Goal: Information Seeking & Learning: Learn about a topic

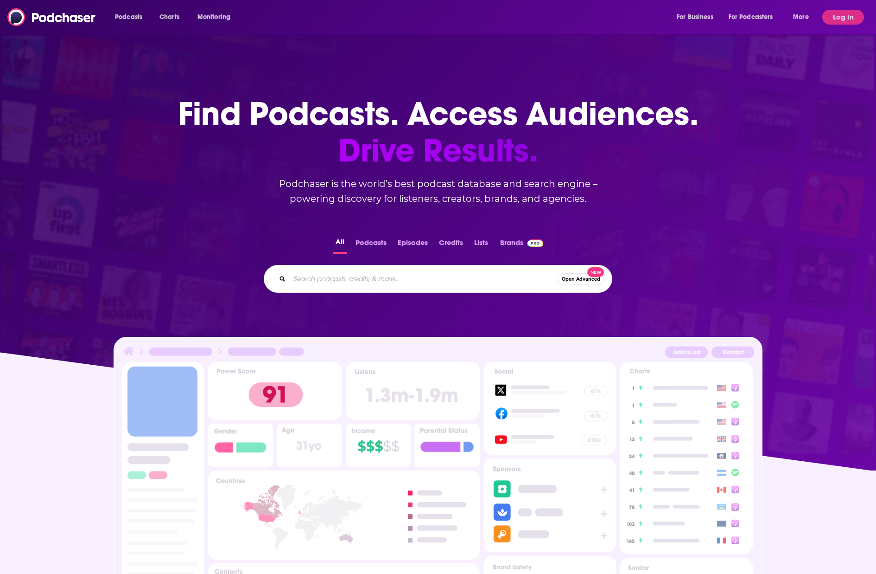
click at [452, 280] on input "Search podcasts, credits, & more..." at bounding box center [423, 278] width 268 height 15
paste input "The Software Leaders Uncensored Podcast"
type input "The Software Leaders Uncensored Podcast"
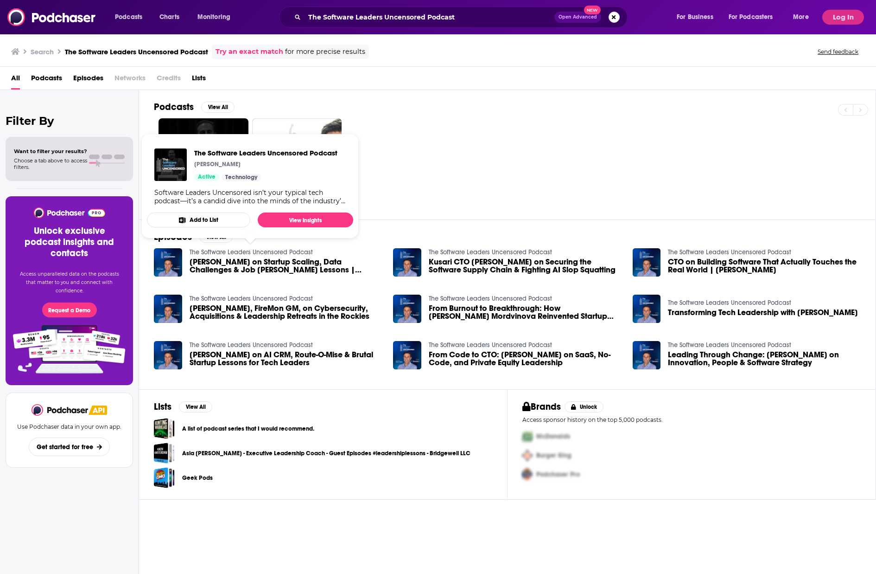
click at [229, 129] on span "The Software Leaders Uncensored Podcast [PERSON_NAME] Active Technology Softwar…" at bounding box center [249, 186] width 217 height 116
drag, startPoint x: 418, startPoint y: 134, endPoint x: 377, endPoint y: 136, distance: 41.3
click at [418, 134] on div at bounding box center [515, 163] width 722 height 90
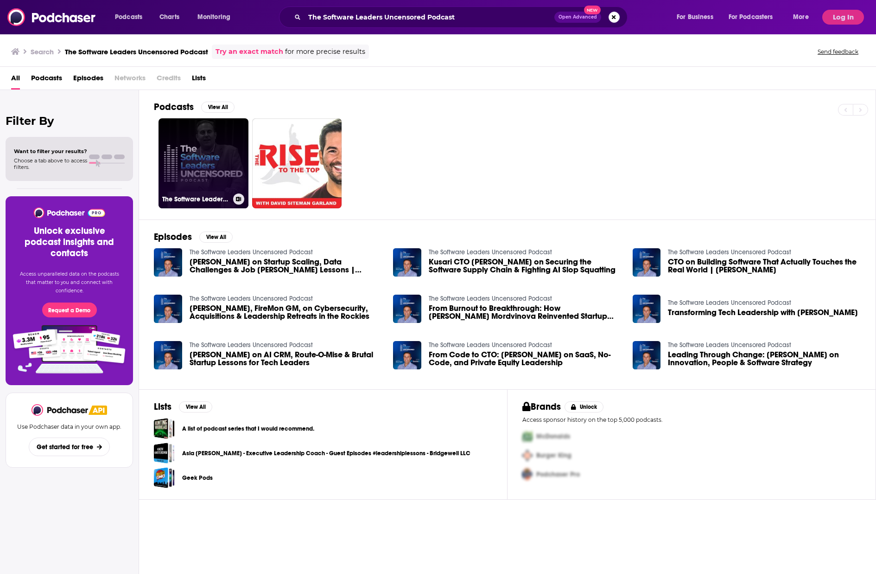
click at [219, 147] on link "The Software Leaders Uncensored Podcast" at bounding box center [204, 163] width 90 height 90
